Goal: Information Seeking & Learning: Learn about a topic

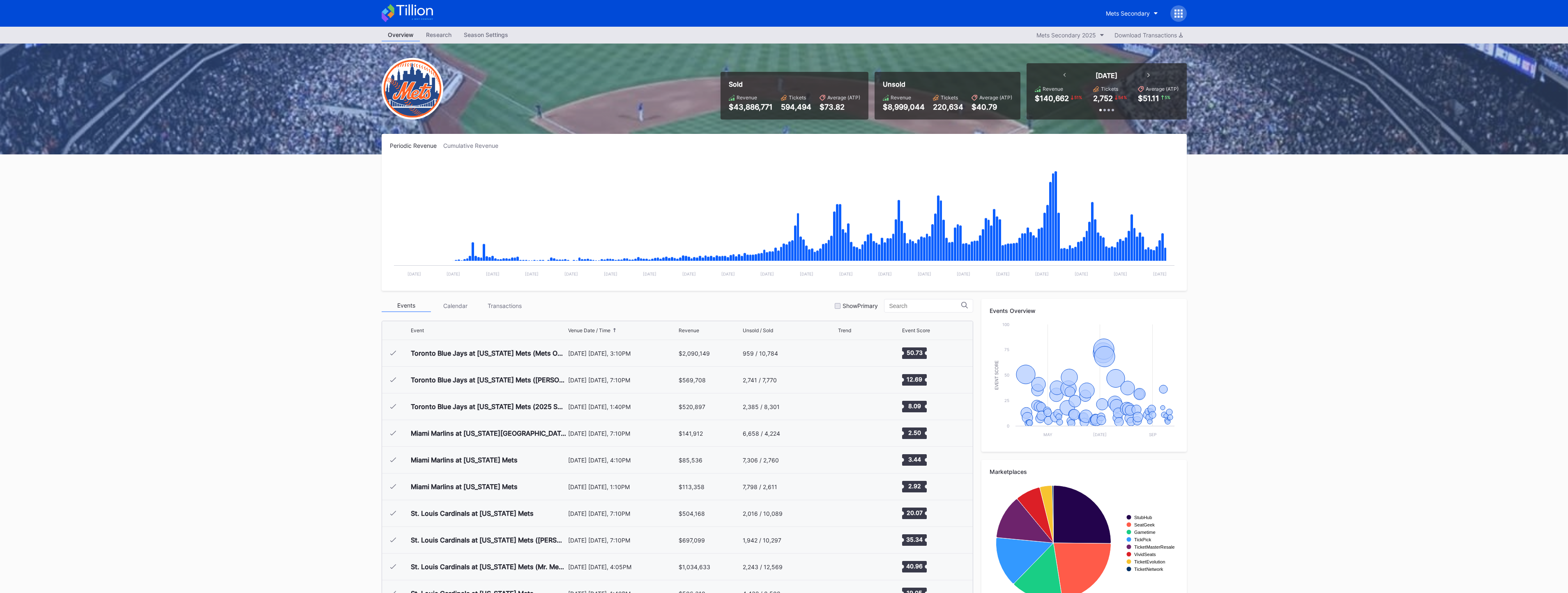
scroll to position [1601, 0]
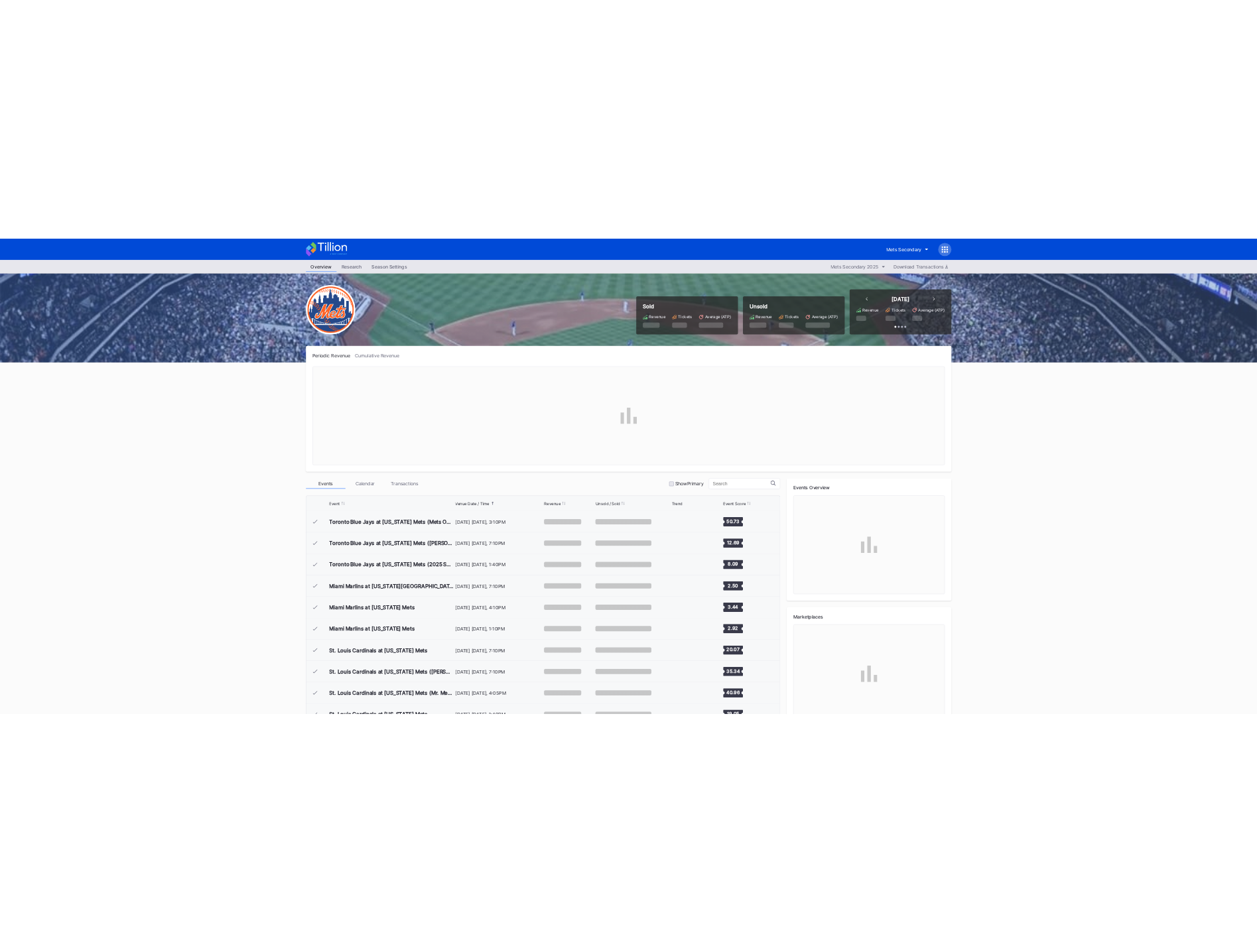
scroll to position [2586, 0]
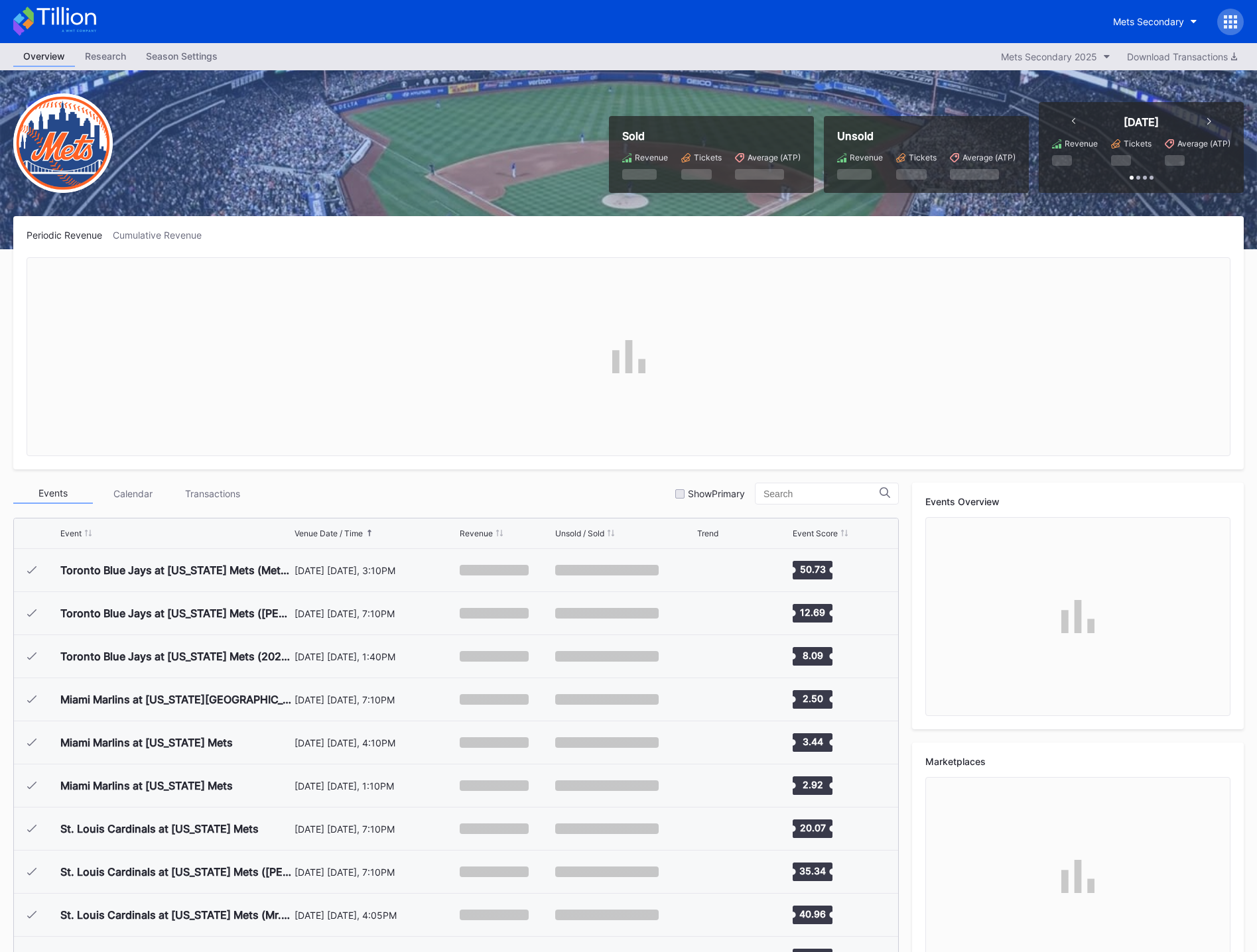
scroll to position [2586, 0]
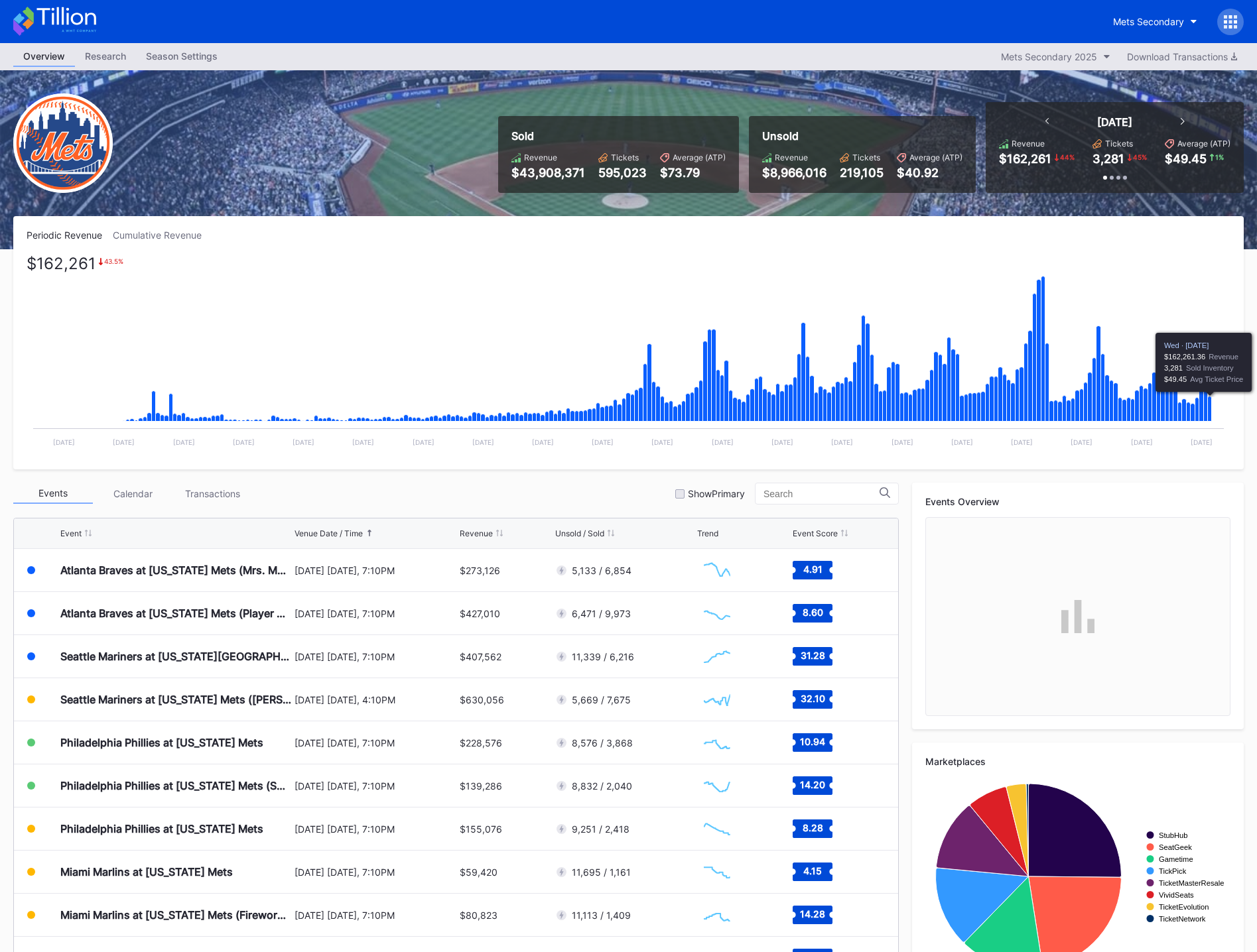
click at [1209, 403] on icon "Chart title" at bounding box center [1210, 410] width 4 height 26
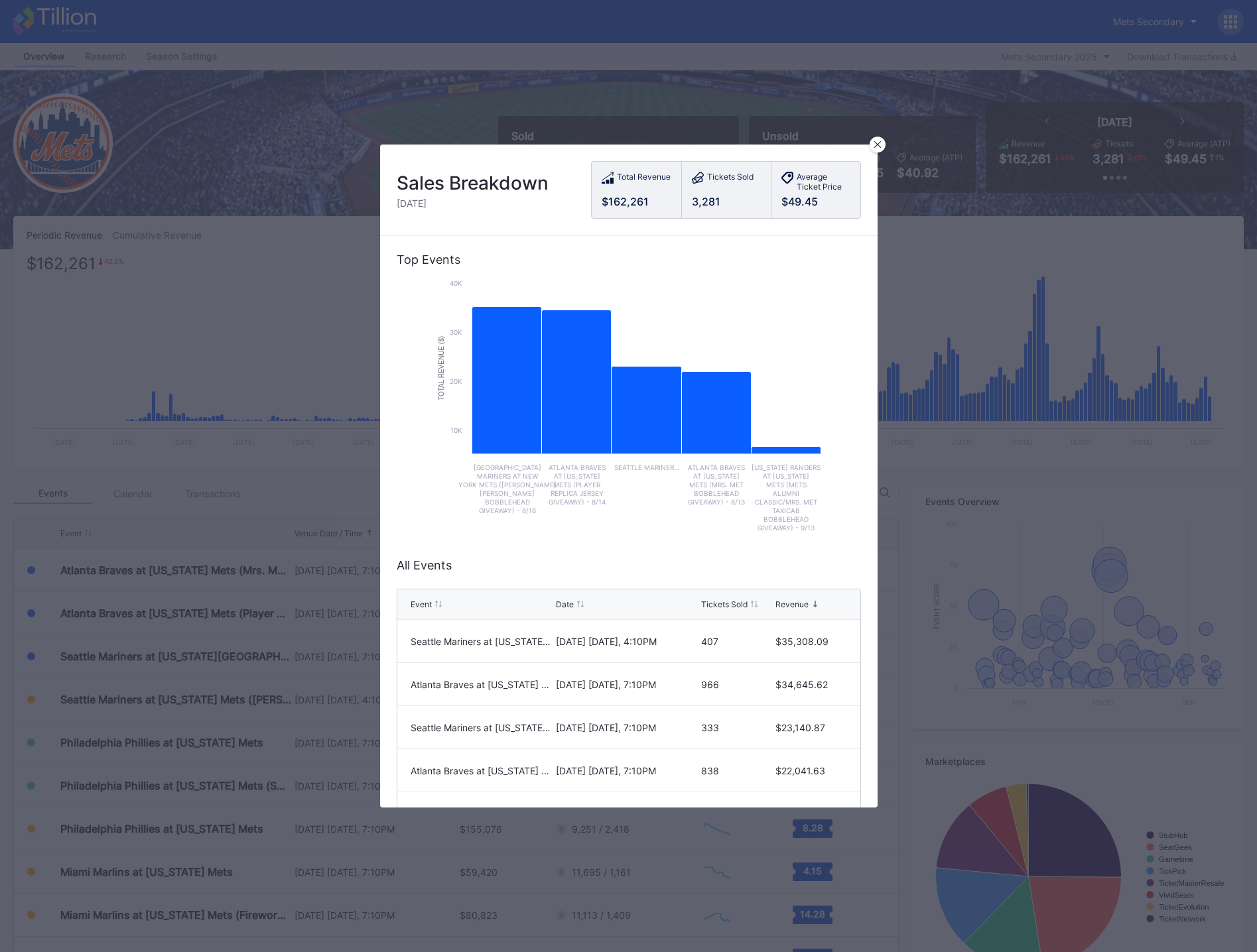
click at [877, 153] on div "Sales Breakdown Wednesday, Aug 13 Total Revenue $162,261 Tickets Sold 3,281 Ave…" at bounding box center [629, 190] width 497 height 91
click at [878, 141] on icon at bounding box center [877, 144] width 7 height 7
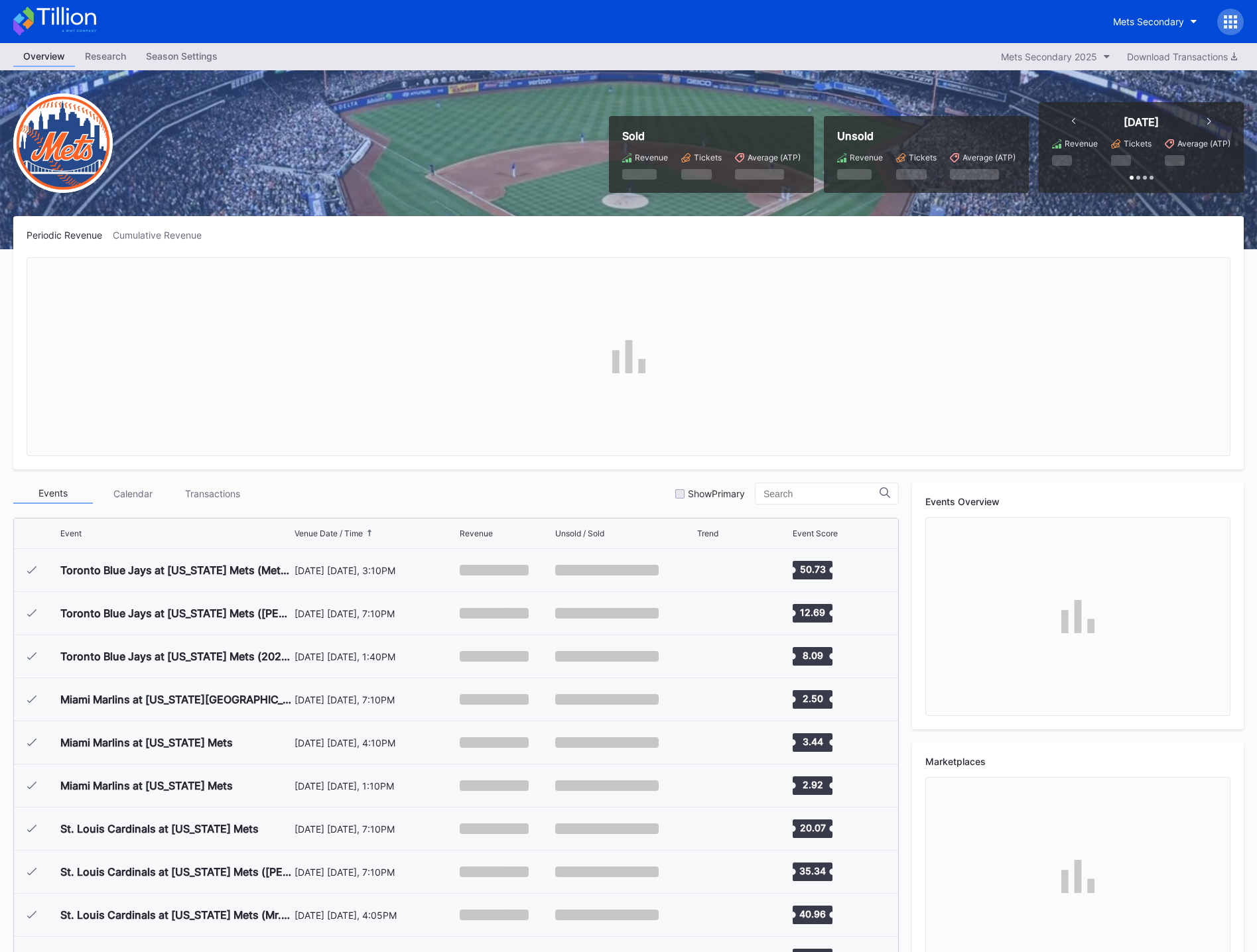
scroll to position [2586, 0]
